Goal: Task Accomplishment & Management: Complete application form

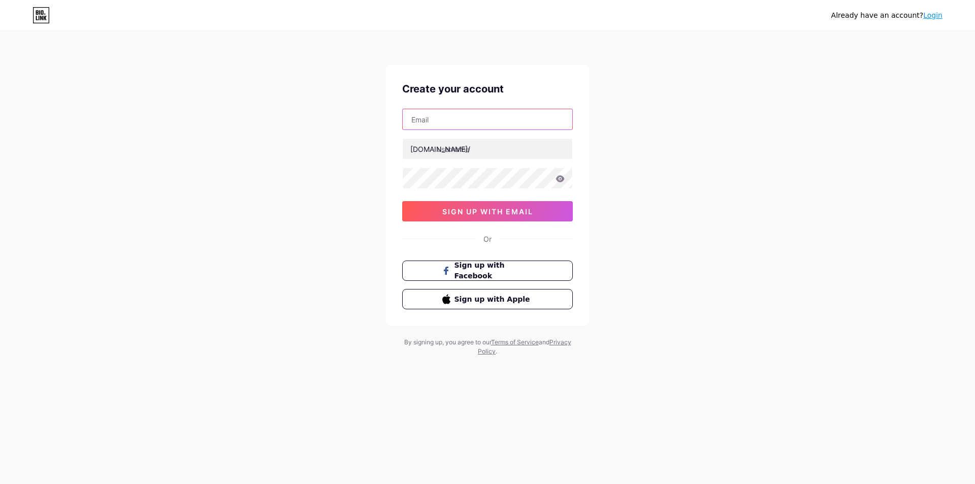
click at [468, 126] on input "text" at bounding box center [488, 119] width 170 height 20
type input "[EMAIL_ADDRESS][DOMAIN_NAME]"
click at [447, 154] on input "text" at bounding box center [488, 149] width 170 height 20
type input "hokislotgg"
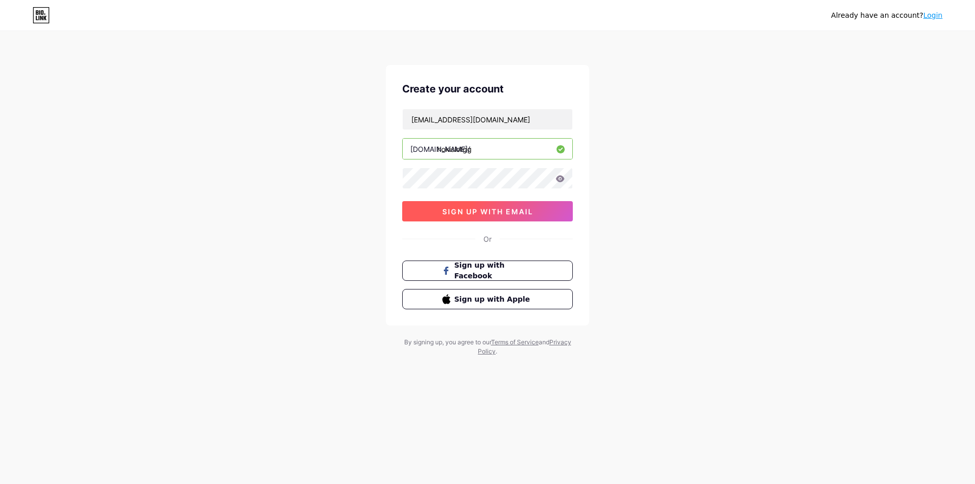
click at [481, 210] on span "sign up with email" at bounding box center [487, 211] width 91 height 9
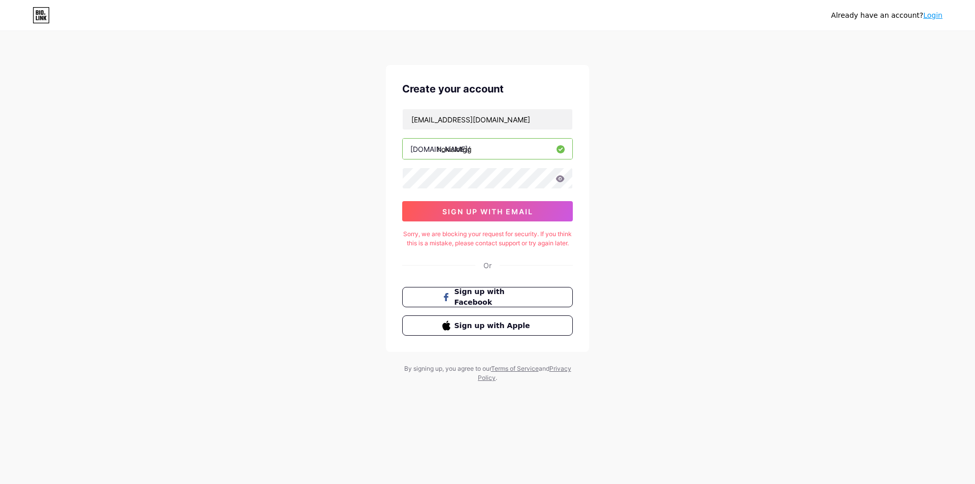
drag, startPoint x: 269, startPoint y: 154, endPoint x: 284, endPoint y: 160, distance: 16.6
click at [269, 154] on div "Already have an account? Login Create your account [EMAIL_ADDRESS][DOMAIN_NAME]…" at bounding box center [487, 207] width 975 height 415
